Goal: Use online tool/utility

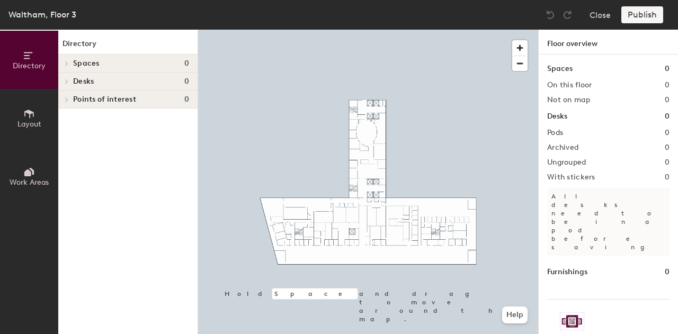
click at [70, 76] on div at bounding box center [65, 81] width 14 height 17
click at [68, 80] on div at bounding box center [65, 81] width 14 height 17
click at [11, 121] on button "Layout" at bounding box center [29, 118] width 58 height 58
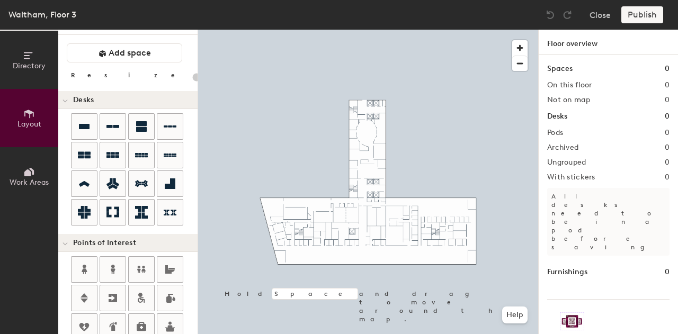
scroll to position [14, 0]
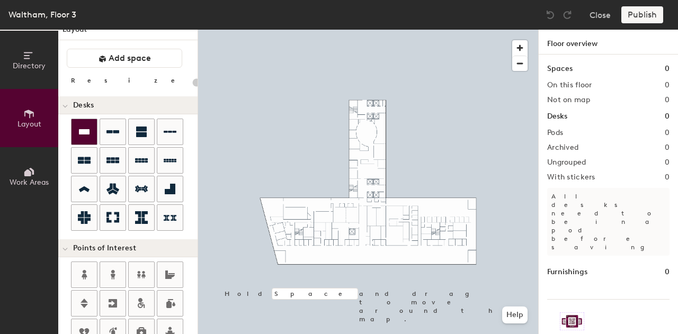
click at [83, 133] on icon at bounding box center [84, 131] width 11 height 5
click at [82, 134] on icon at bounding box center [84, 132] width 13 height 13
click at [67, 137] on div at bounding box center [127, 176] width 139 height 114
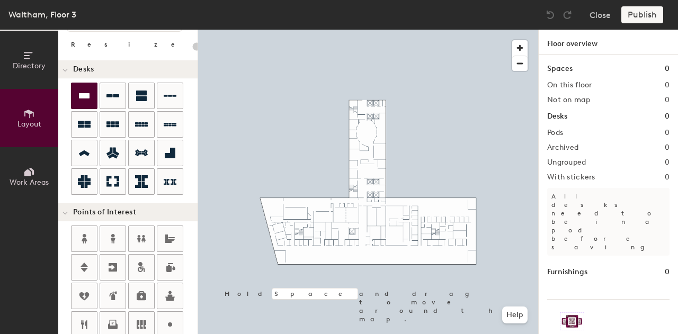
scroll to position [51, 0]
click at [599, 12] on button "Close" at bounding box center [600, 14] width 21 height 17
